Goal: Register for event/course

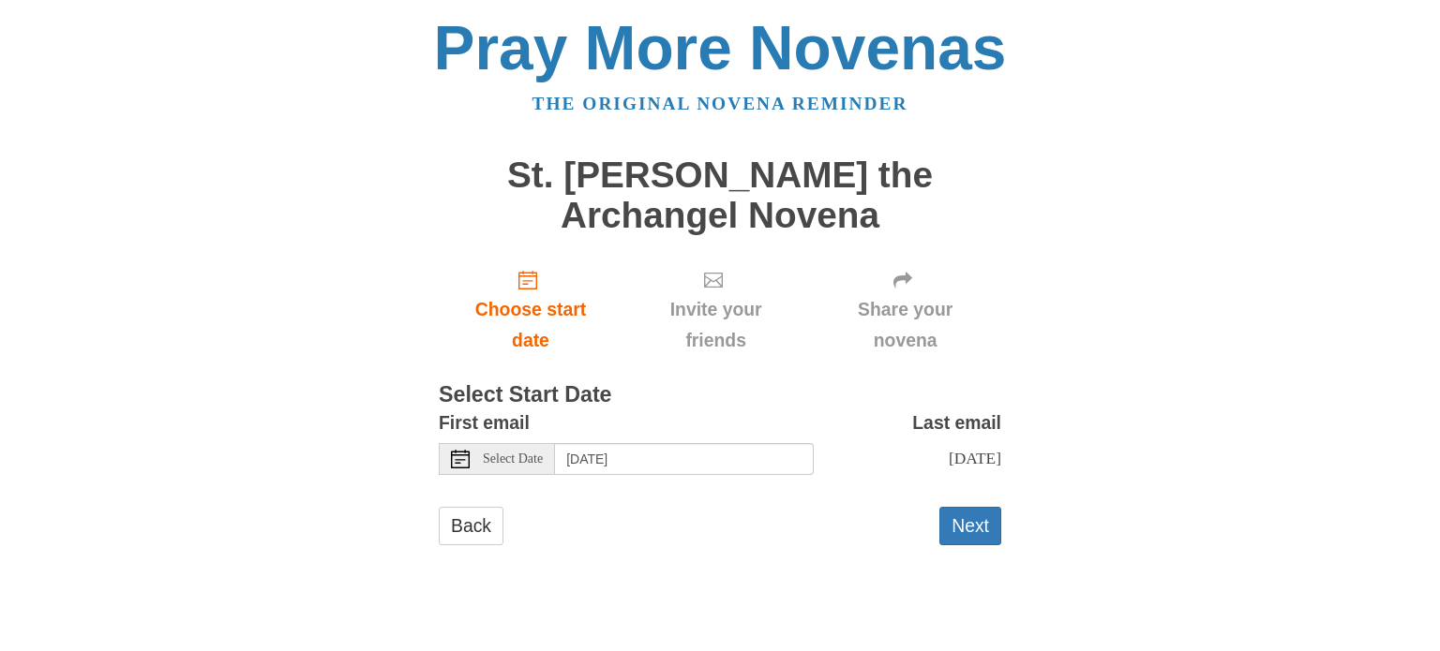
click at [460, 455] on use at bounding box center [460, 459] width 19 height 19
click at [965, 529] on button "Next" at bounding box center [970, 526] width 62 height 38
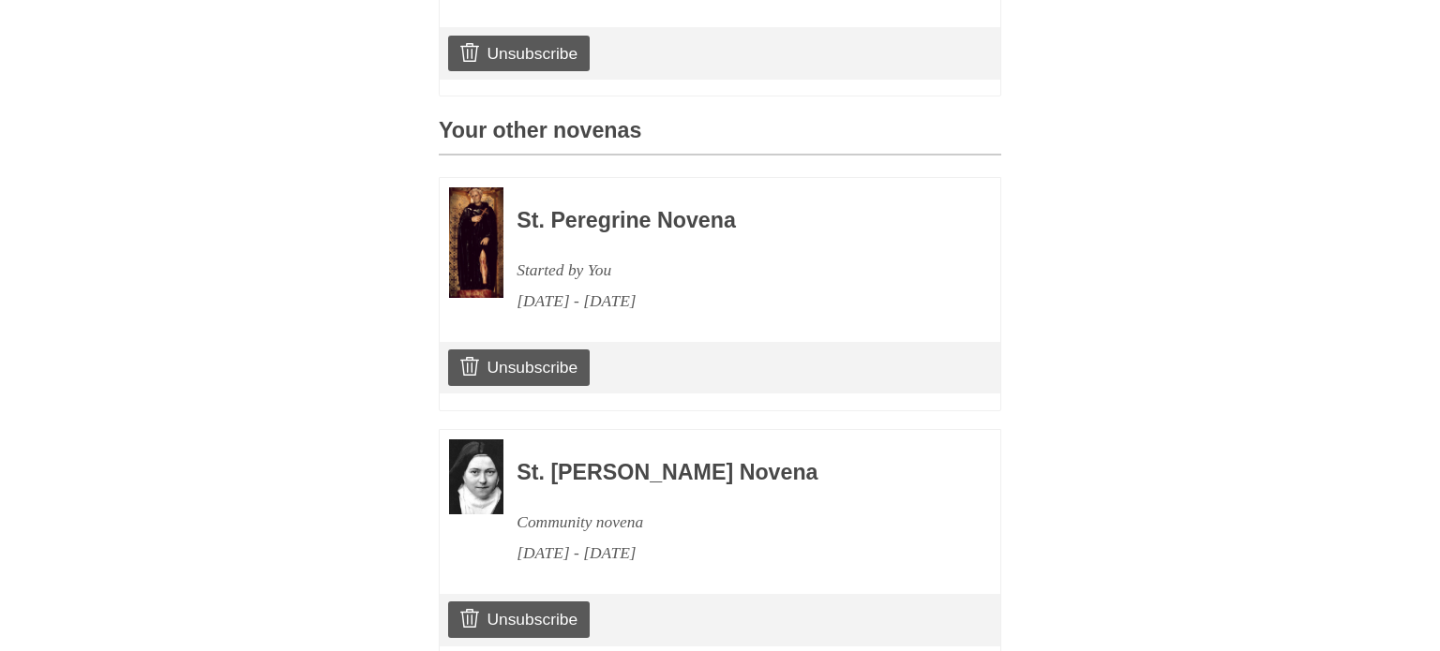
scroll to position [877, 0]
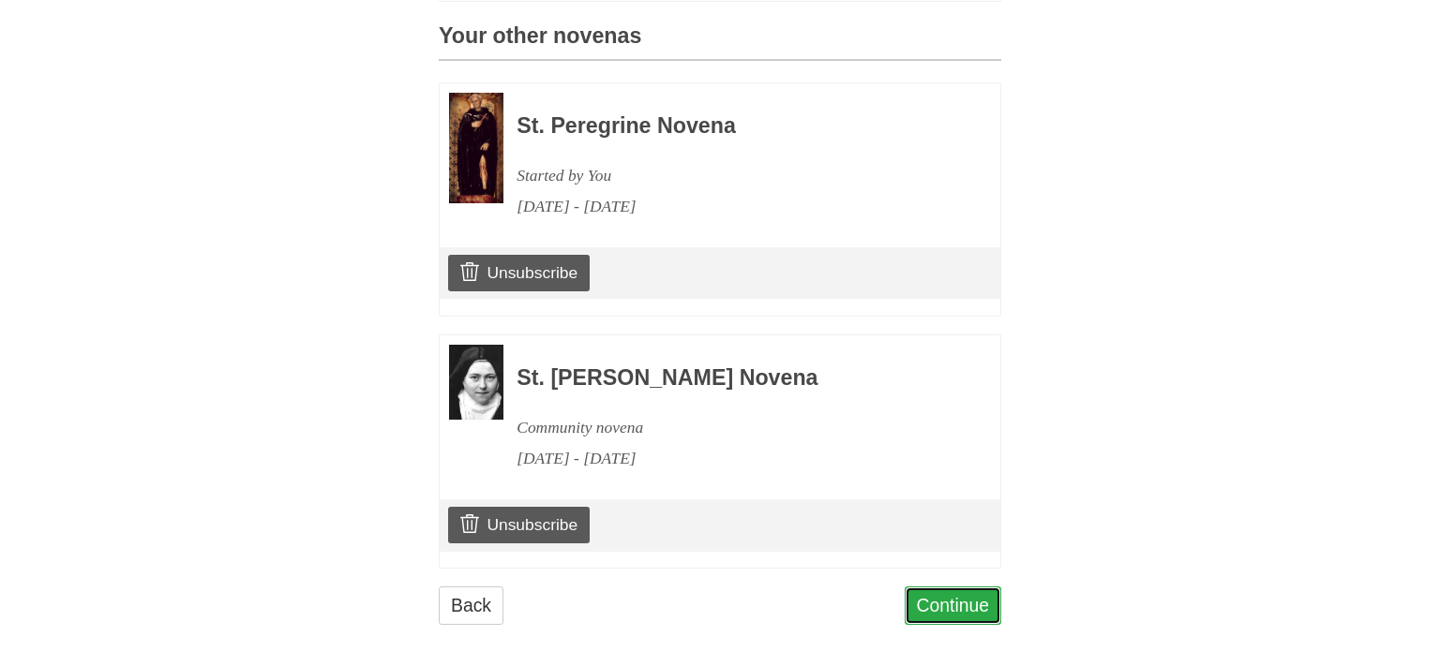
click at [960, 587] on link "Continue" at bounding box center [953, 606] width 97 height 38
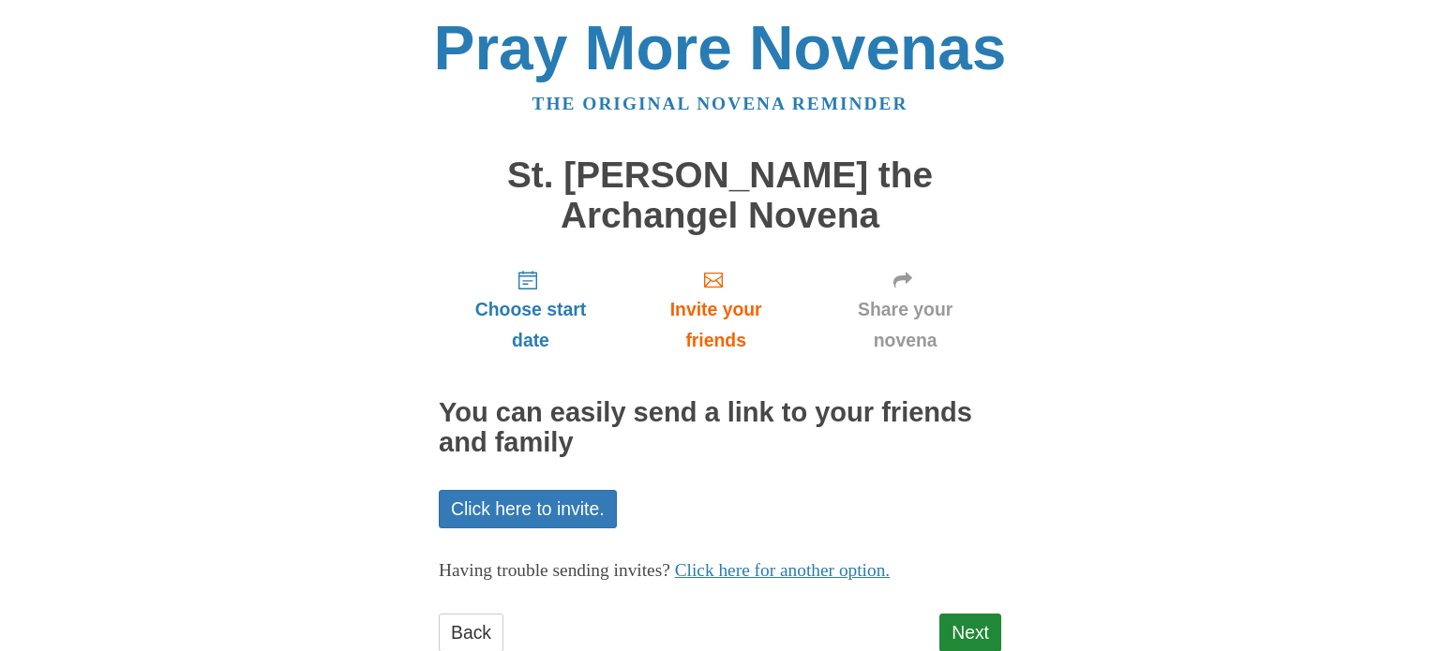
scroll to position [54, 0]
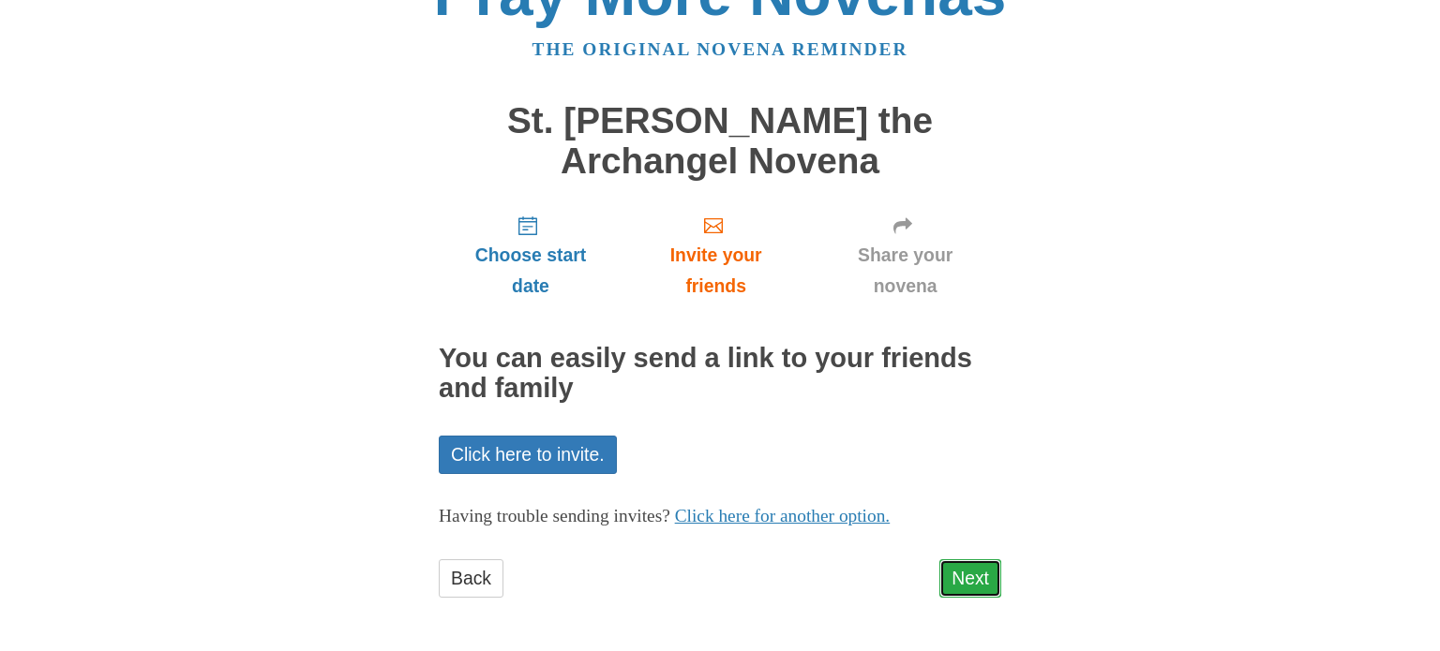
click at [960, 577] on link "Next" at bounding box center [970, 579] width 62 height 38
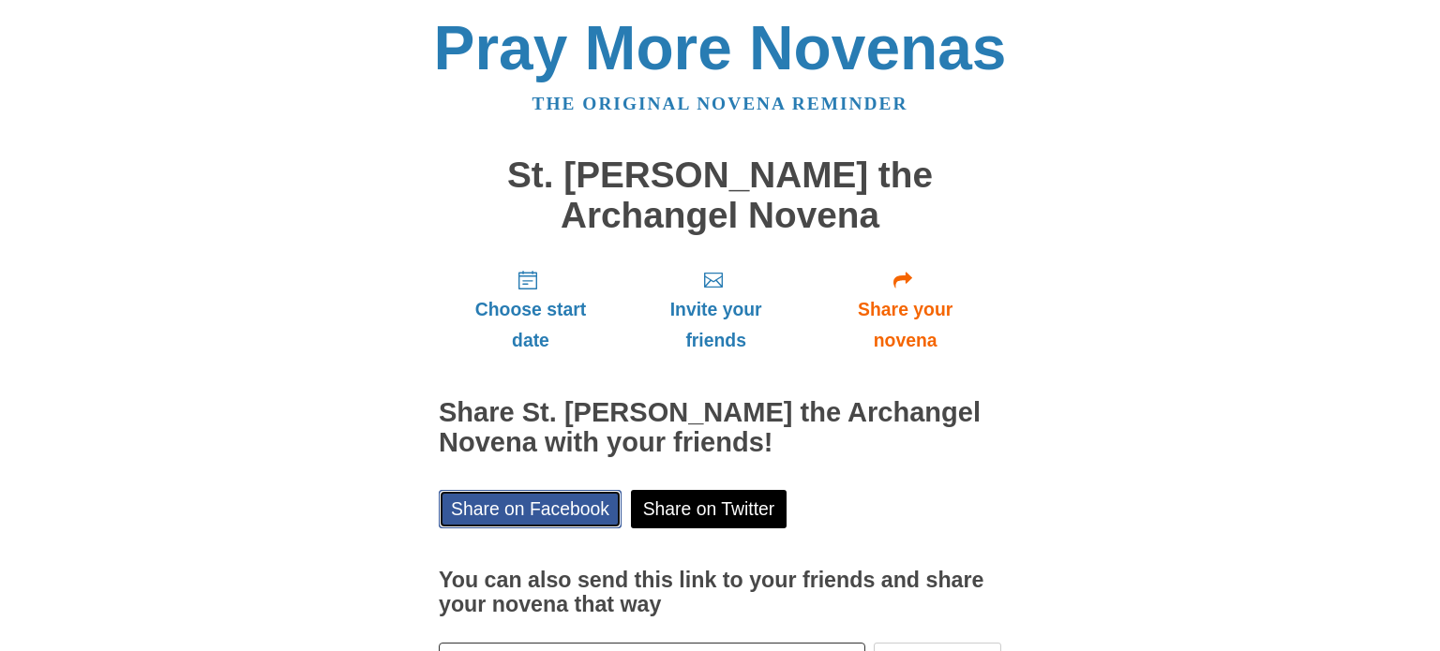
click at [532, 502] on link "Share on Facebook" at bounding box center [530, 509] width 183 height 38
click at [711, 187] on h1 "St. [PERSON_NAME] the Archangel Novena" at bounding box center [720, 196] width 562 height 80
click at [656, 418] on h2 "Share St. Raphael the Archangel Novena with your friends!" at bounding box center [720, 428] width 562 height 60
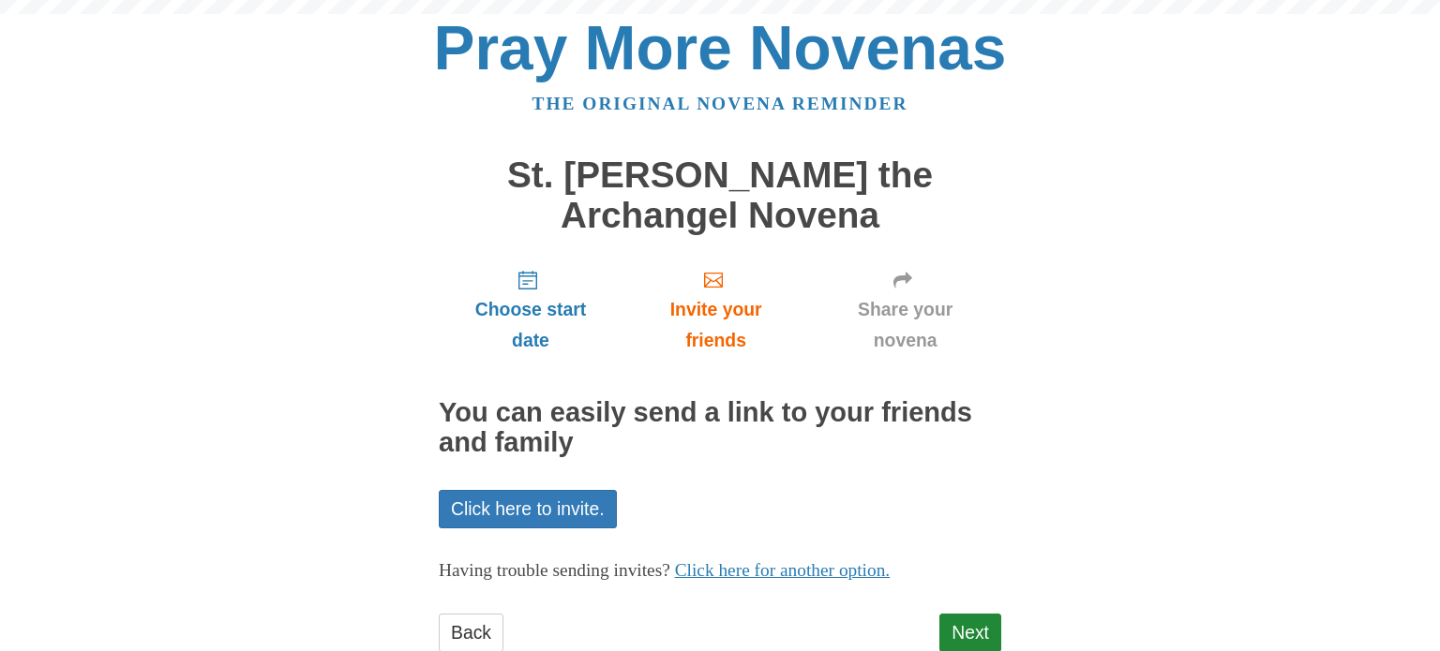
scroll to position [54, 0]
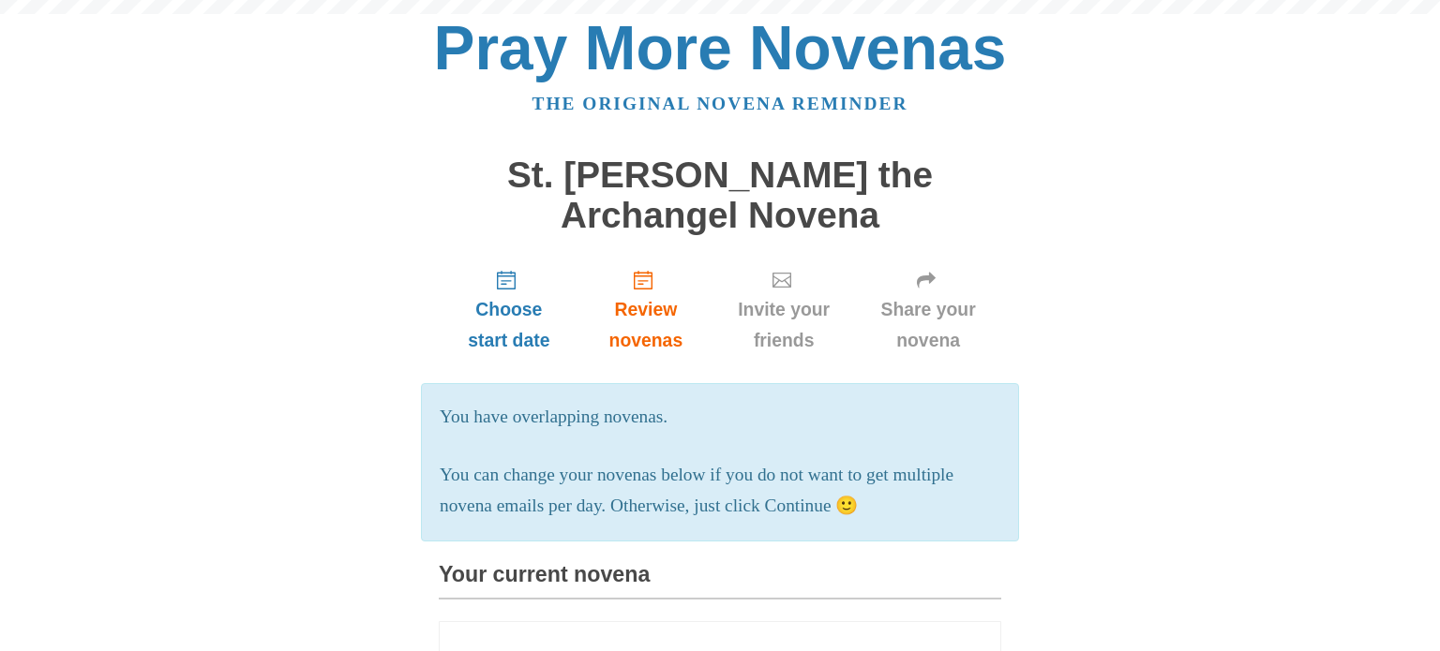
scroll to position [877, 0]
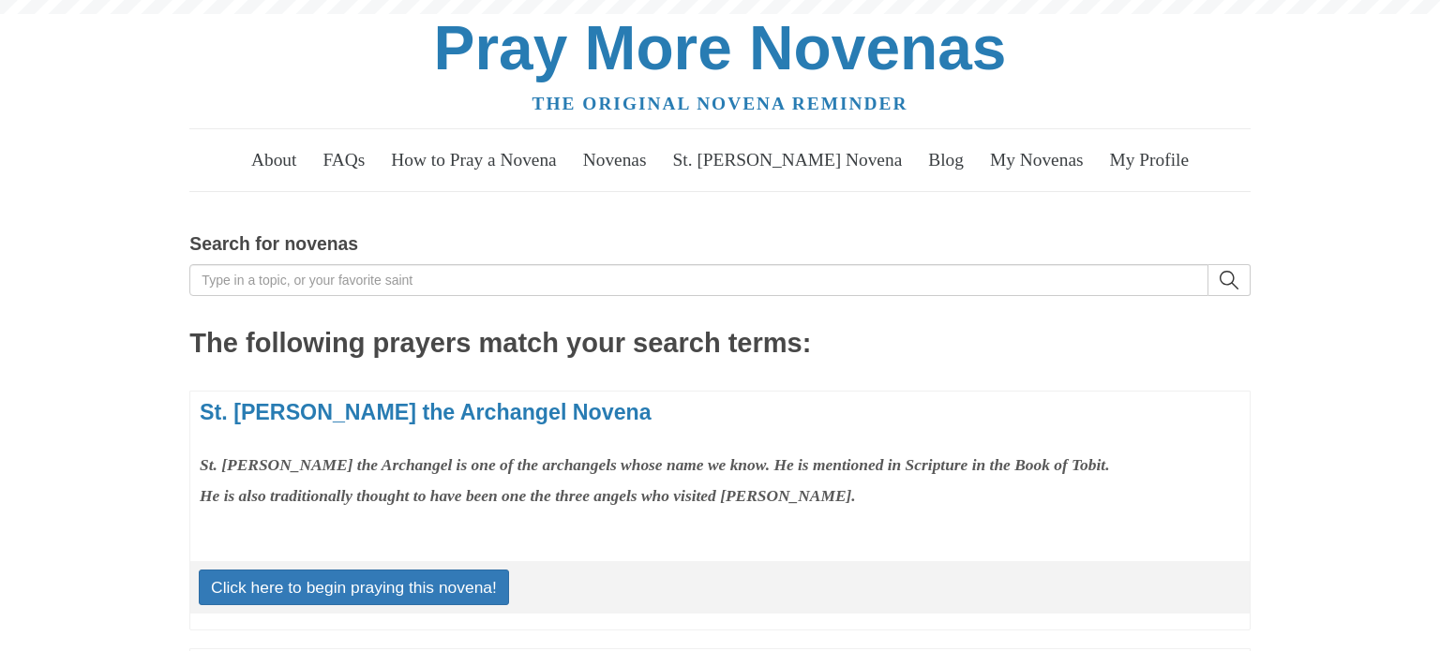
scroll to position [227, 0]
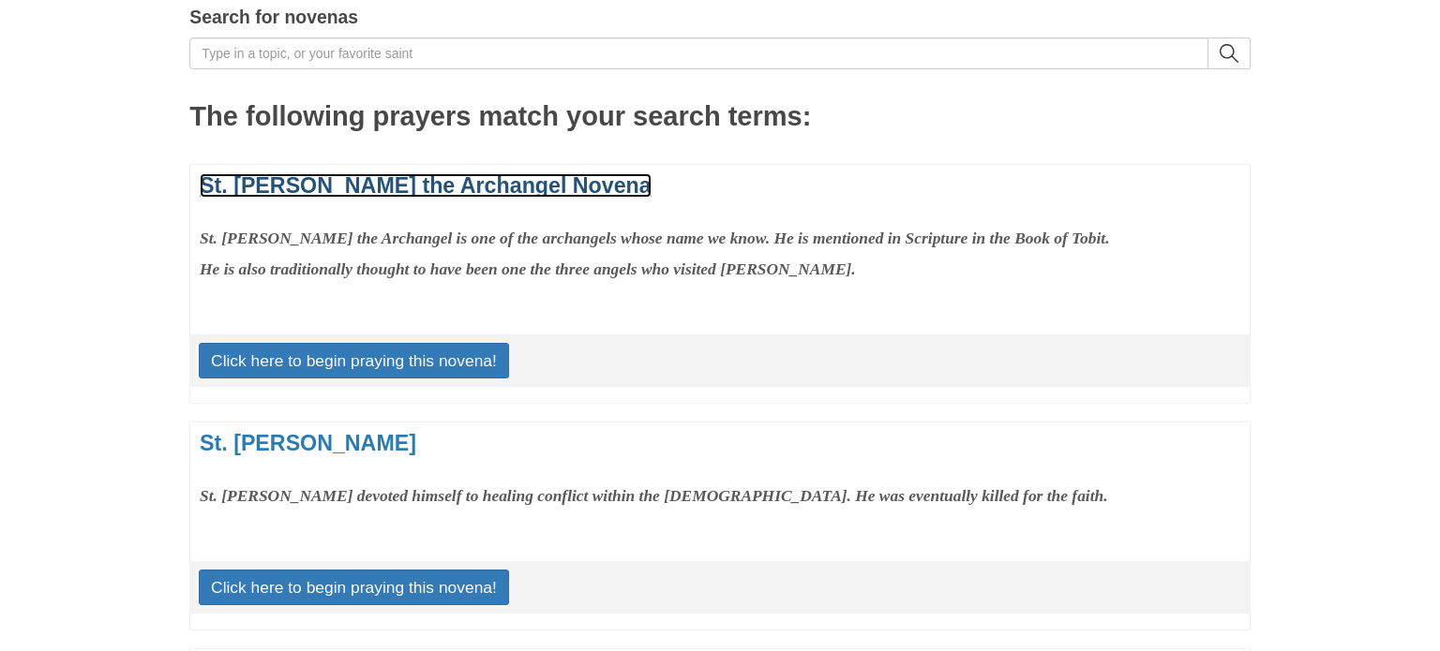
click at [338, 184] on link "St. [PERSON_NAME] the Archangel Novena" at bounding box center [426, 185] width 452 height 24
